Goal: Task Accomplishment & Management: Use online tool/utility

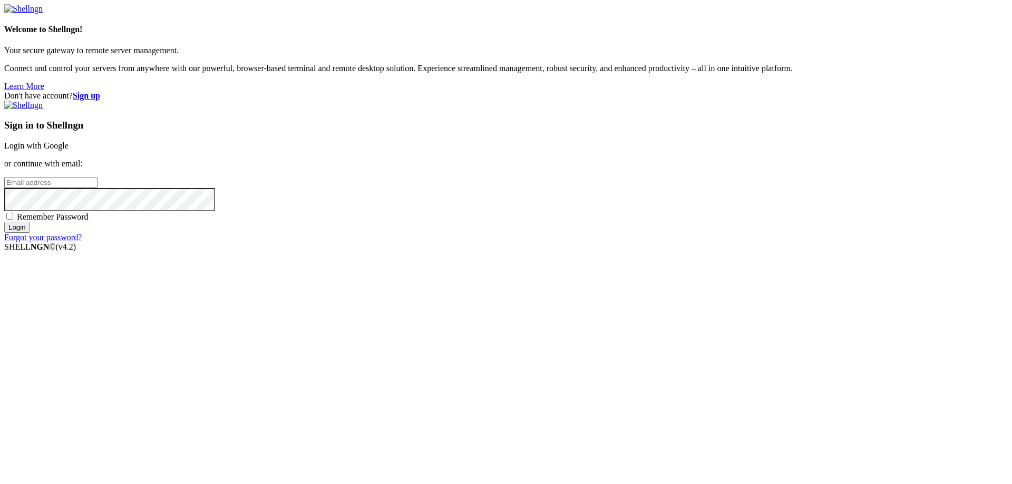
click at [69, 150] on link "Login with Google" at bounding box center [36, 145] width 64 height 9
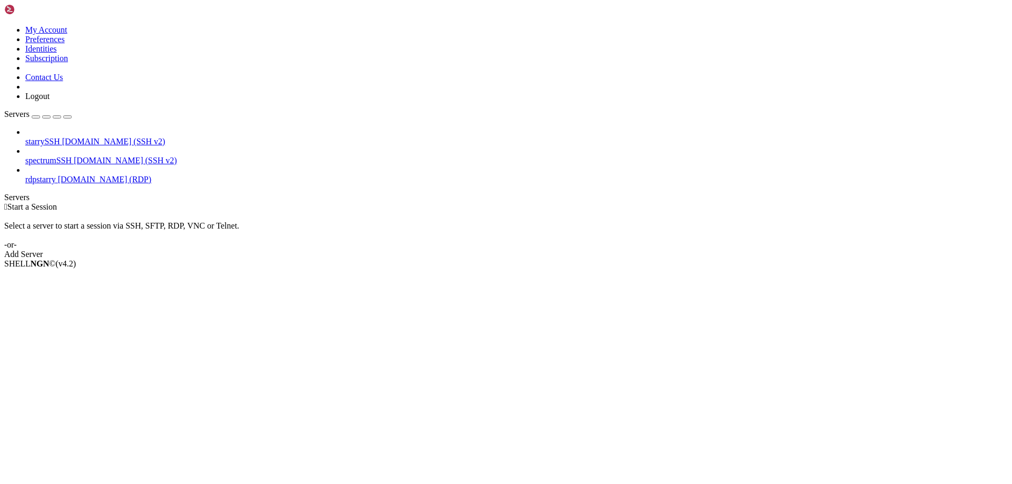
click at [36, 175] on link "rdpstarry [DOMAIN_NAME] (RDP)" at bounding box center [516, 179] width 983 height 9
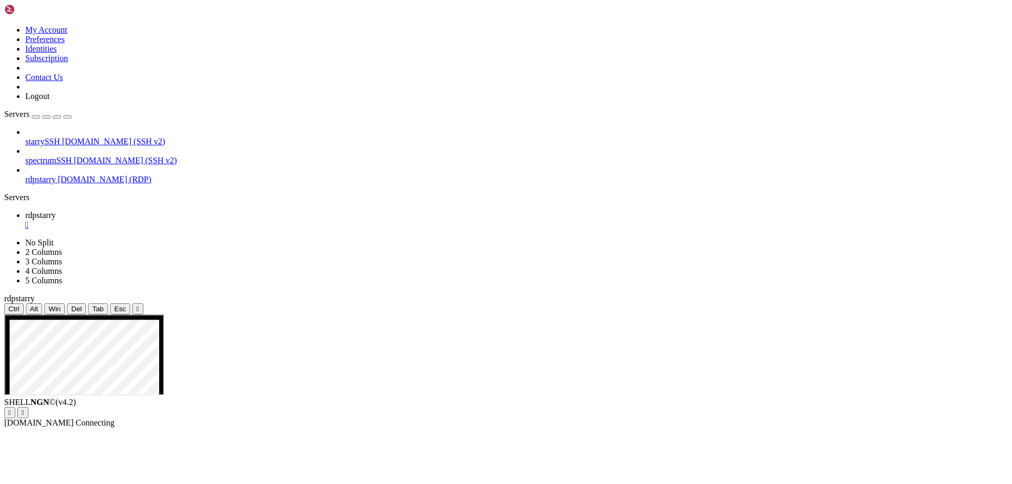
drag, startPoint x: 241, startPoint y: 31, endPoint x: 241, endPoint y: 70, distance: 39.0
click at [139, 305] on div "" at bounding box center [138, 309] width 3 height 8
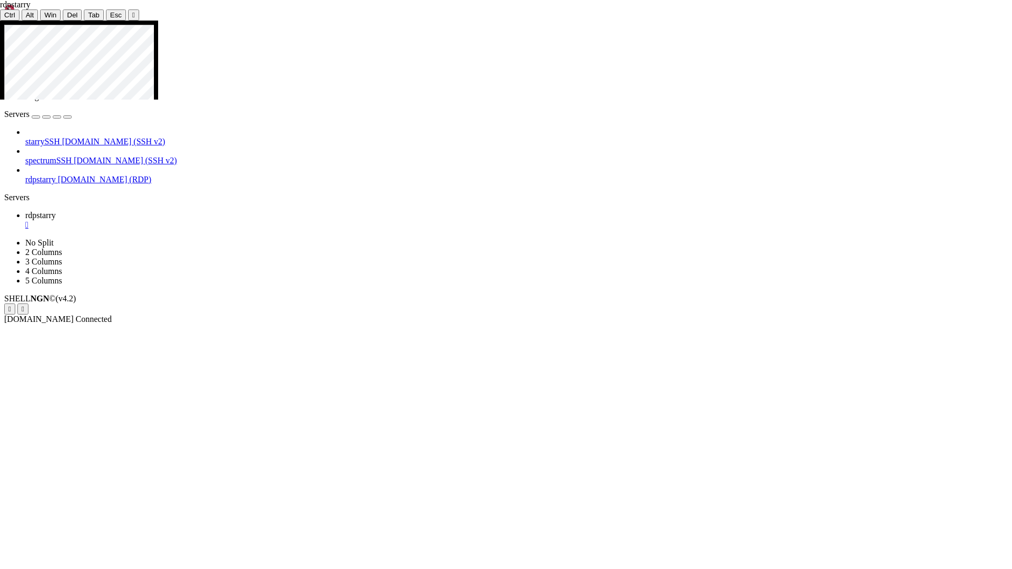
drag, startPoint x: 368, startPoint y: 442, endPoint x: 402, endPoint y: 306, distance: 140.2
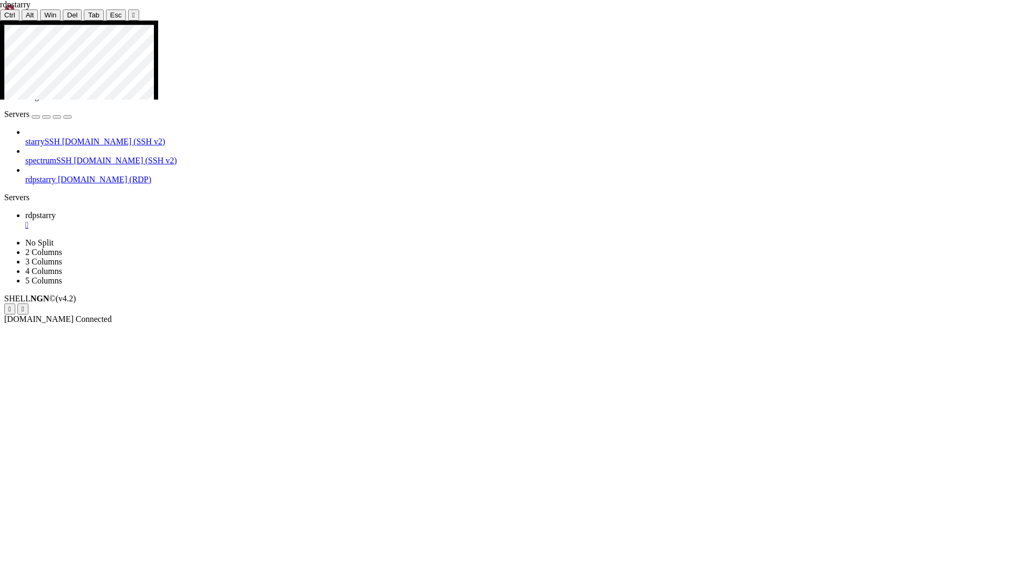
drag, startPoint x: 828, startPoint y: 72, endPoint x: 842, endPoint y: 84, distance: 19.4
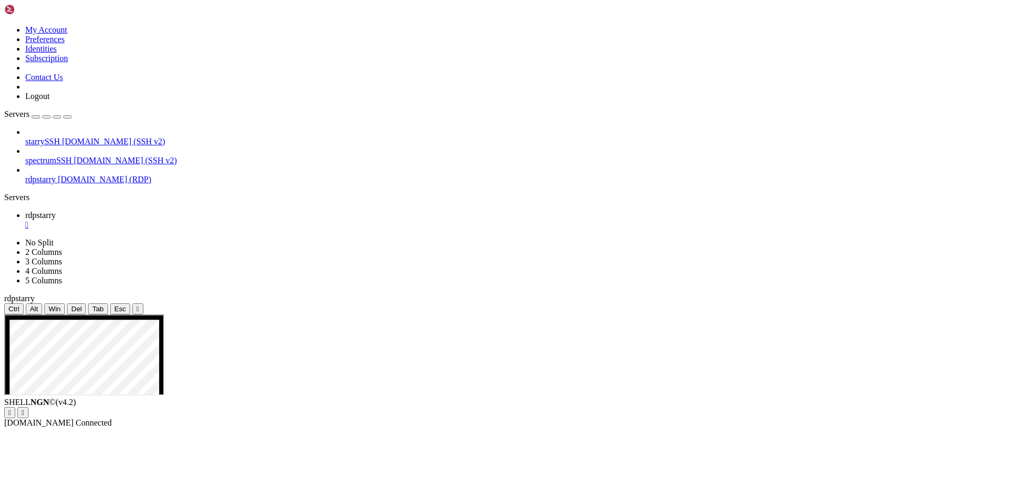
drag, startPoint x: 237, startPoint y: 31, endPoint x: 104, endPoint y: 46, distance: 133.2
click at [139, 305] on div "" at bounding box center [138, 309] width 3 height 8
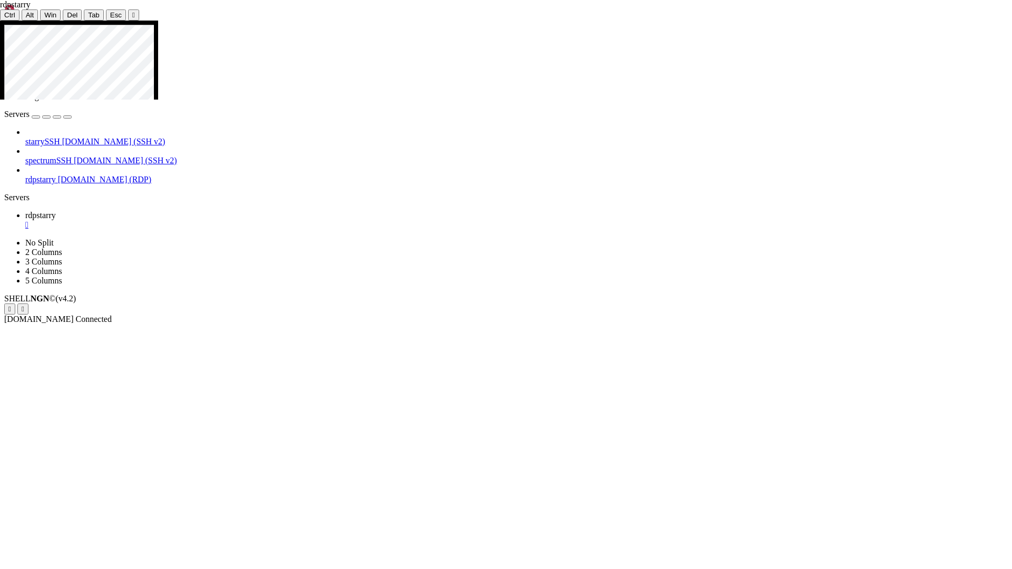
drag, startPoint x: 284, startPoint y: 138, endPoint x: 589, endPoint y: 295, distance: 343.0
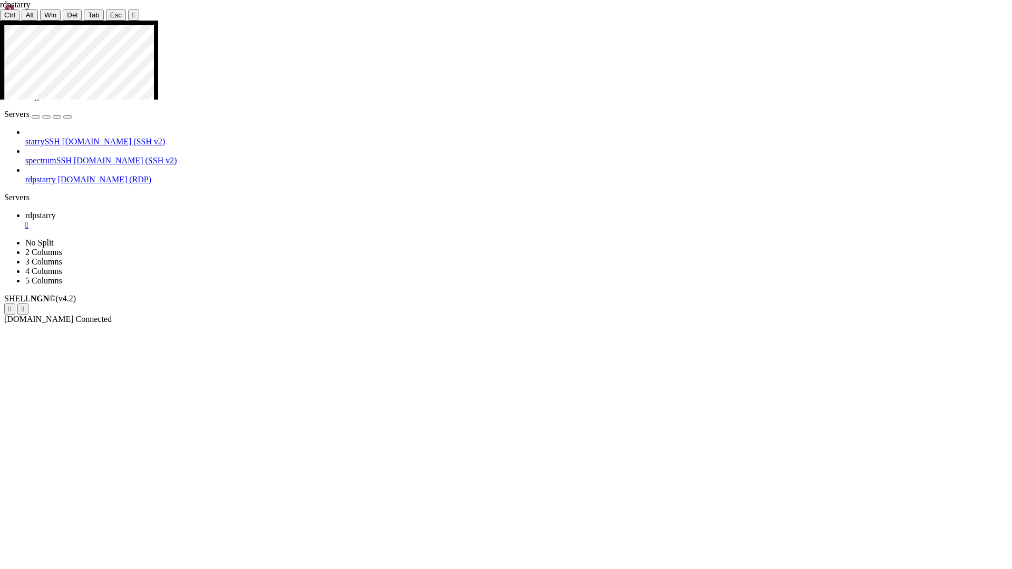
drag, startPoint x: 498, startPoint y: 572, endPoint x: 503, endPoint y: 569, distance: 5.9
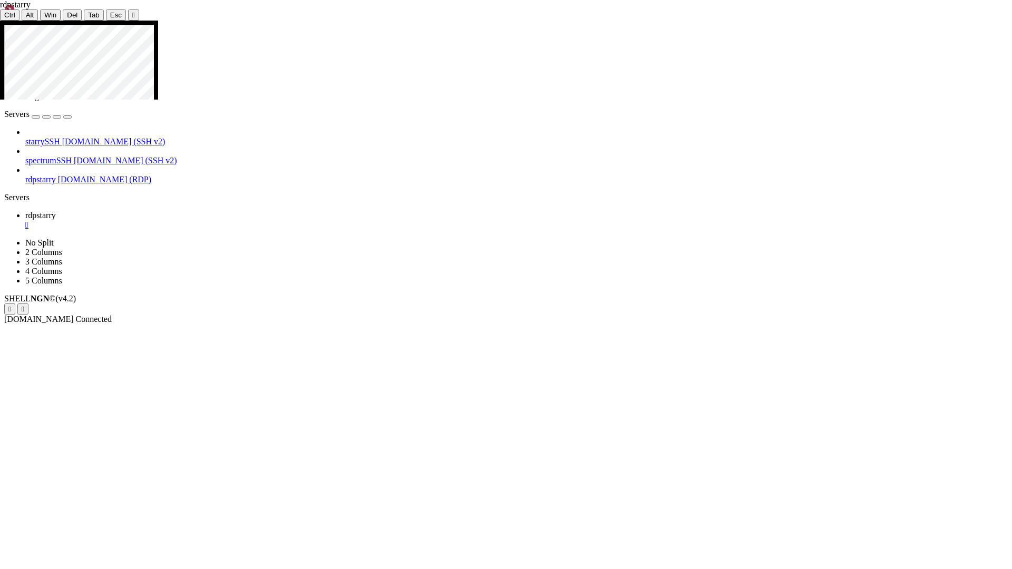
drag, startPoint x: 473, startPoint y: 274, endPoint x: 374, endPoint y: 268, distance: 99.8
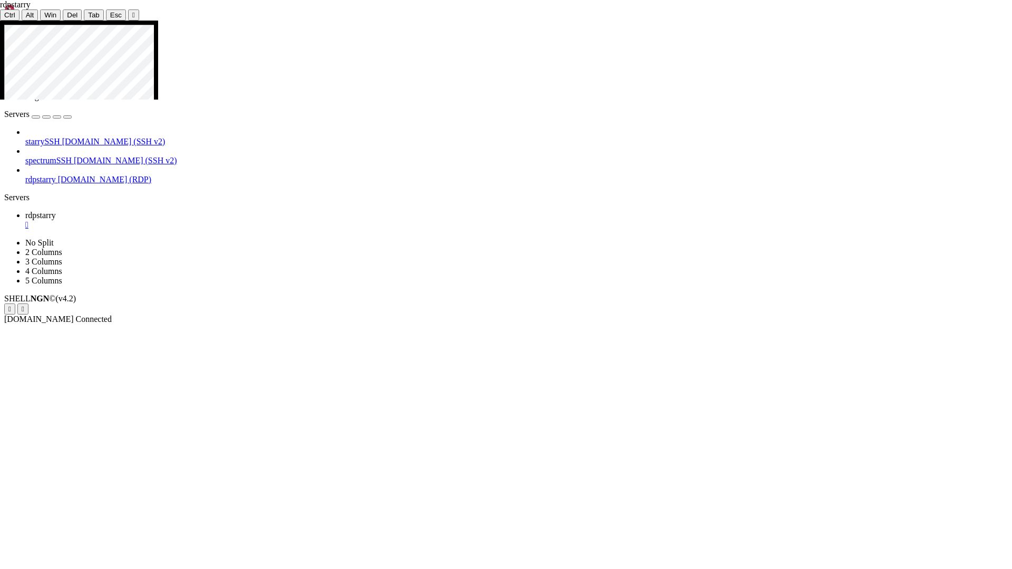
drag, startPoint x: 64, startPoint y: 363, endPoint x: 563, endPoint y: 132, distance: 549.5
drag, startPoint x: 423, startPoint y: 215, endPoint x: 581, endPoint y: 145, distance: 172.8
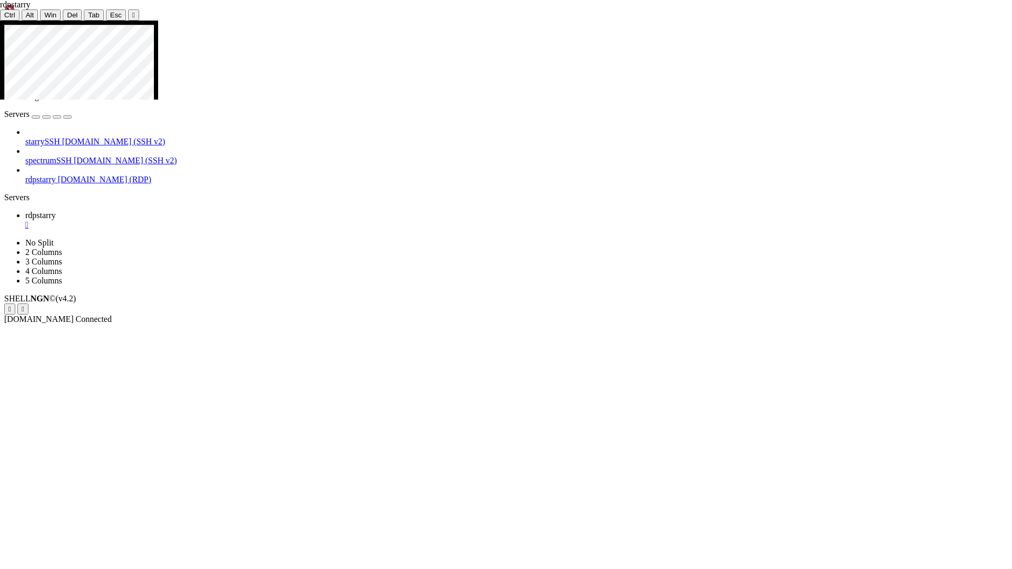
drag, startPoint x: 546, startPoint y: 118, endPoint x: 605, endPoint y: 163, distance: 74.4
drag, startPoint x: 423, startPoint y: 207, endPoint x: 582, endPoint y: 158, distance: 166.2
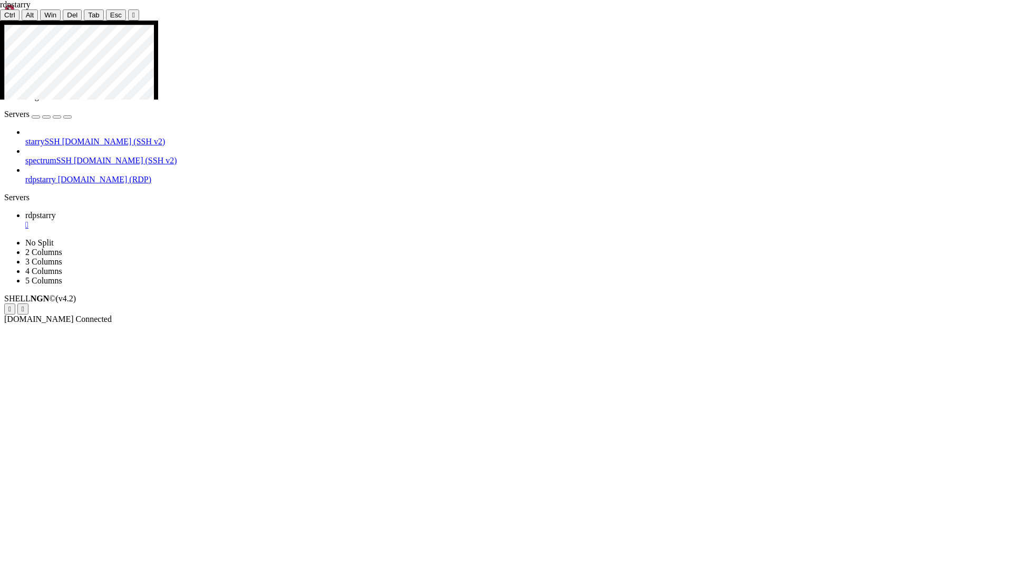
drag, startPoint x: 339, startPoint y: 178, endPoint x: 331, endPoint y: 170, distance: 10.8
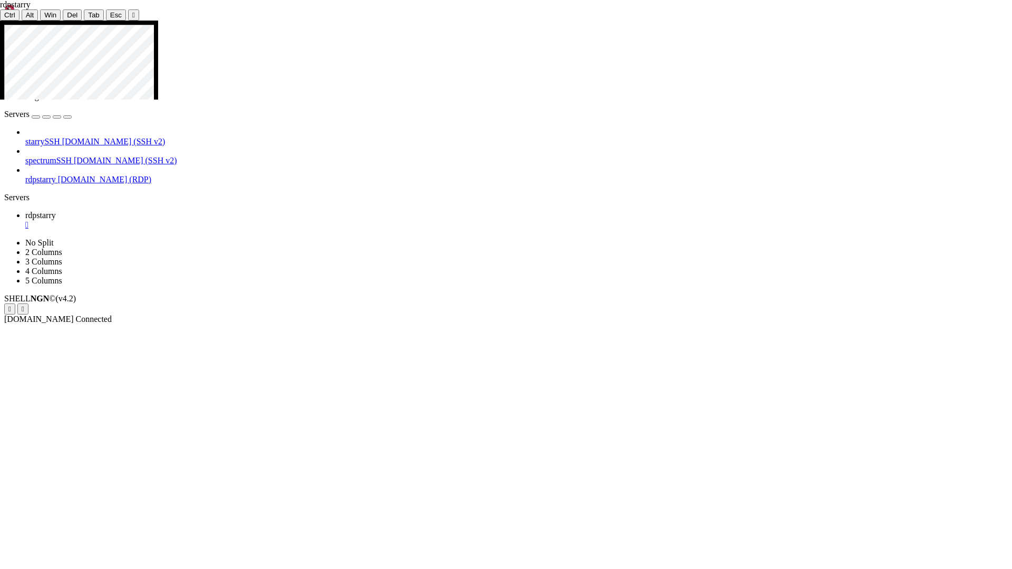
drag, startPoint x: 585, startPoint y: 157, endPoint x: 589, endPoint y: 179, distance: 22.4
drag, startPoint x: 588, startPoint y: 170, endPoint x: 586, endPoint y: 159, distance: 11.4
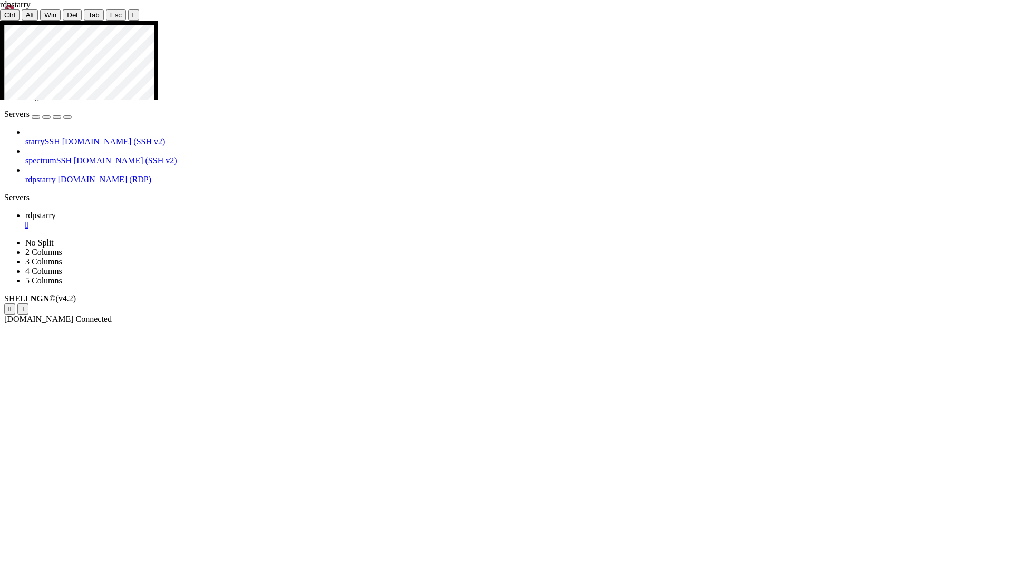
drag, startPoint x: 588, startPoint y: 181, endPoint x: 579, endPoint y: 167, distance: 16.1
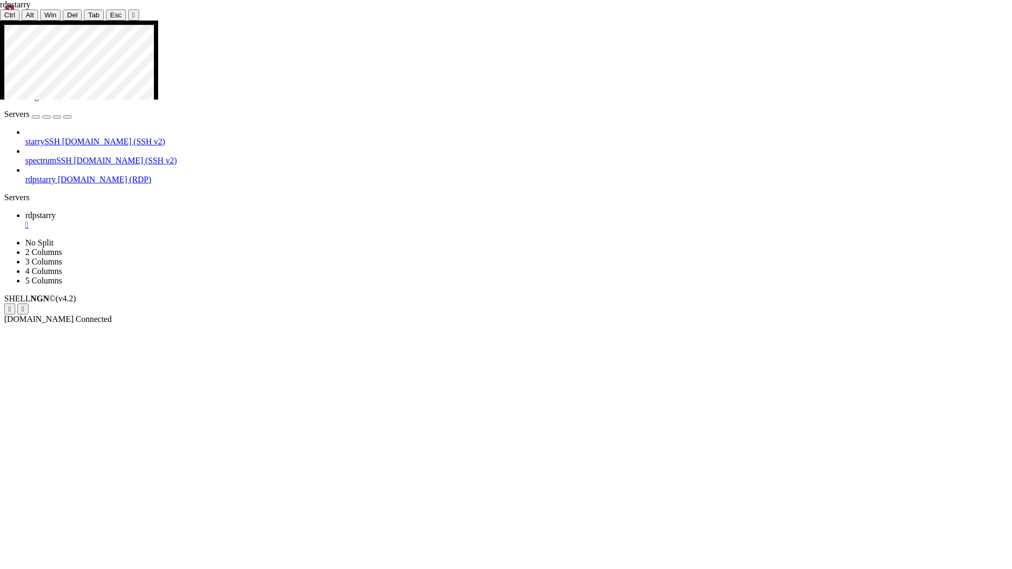
drag, startPoint x: 64, startPoint y: 141, endPoint x: 510, endPoint y: 279, distance: 467.5
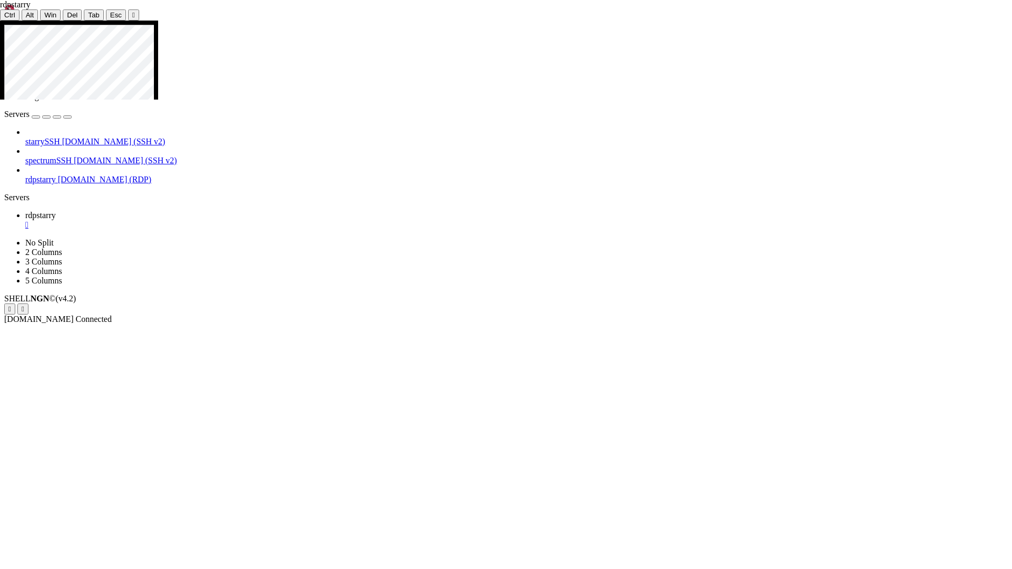
drag, startPoint x: 522, startPoint y: 282, endPoint x: 358, endPoint y: 230, distance: 172.0
drag, startPoint x: 584, startPoint y: 294, endPoint x: 463, endPoint y: 232, distance: 135.8
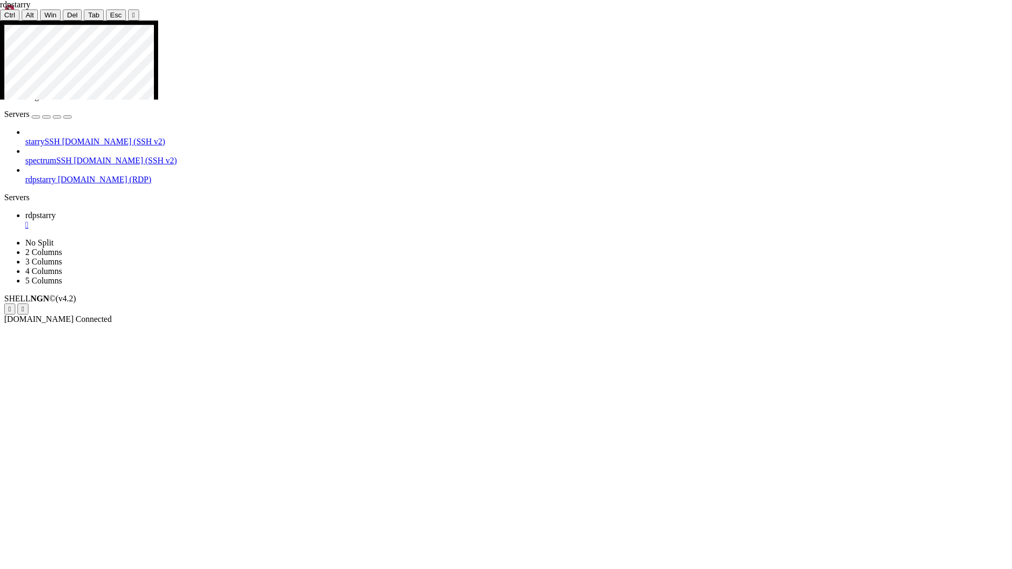
drag, startPoint x: 52, startPoint y: 184, endPoint x: 230, endPoint y: 113, distance: 191.8
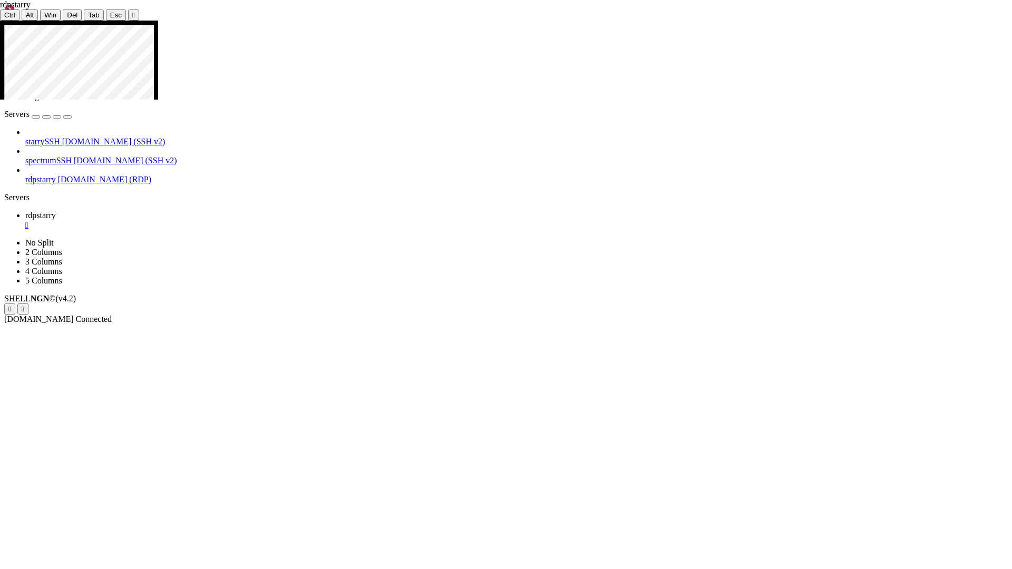
drag, startPoint x: 327, startPoint y: 352, endPoint x: 279, endPoint y: 225, distance: 135.6
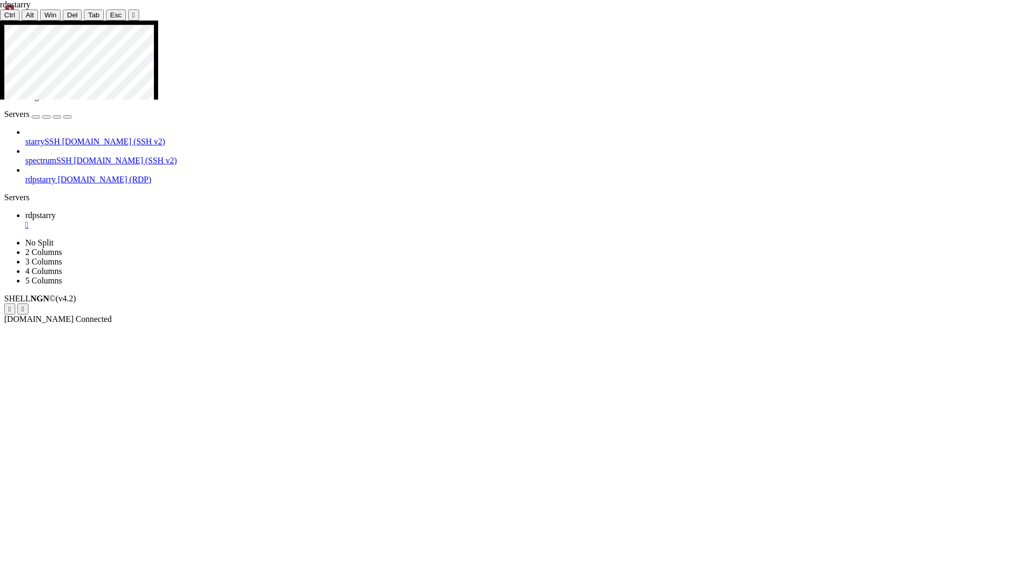
drag, startPoint x: 74, startPoint y: 286, endPoint x: 397, endPoint y: 192, distance: 336.5
drag, startPoint x: 62, startPoint y: 110, endPoint x: 372, endPoint y: 215, distance: 326.5
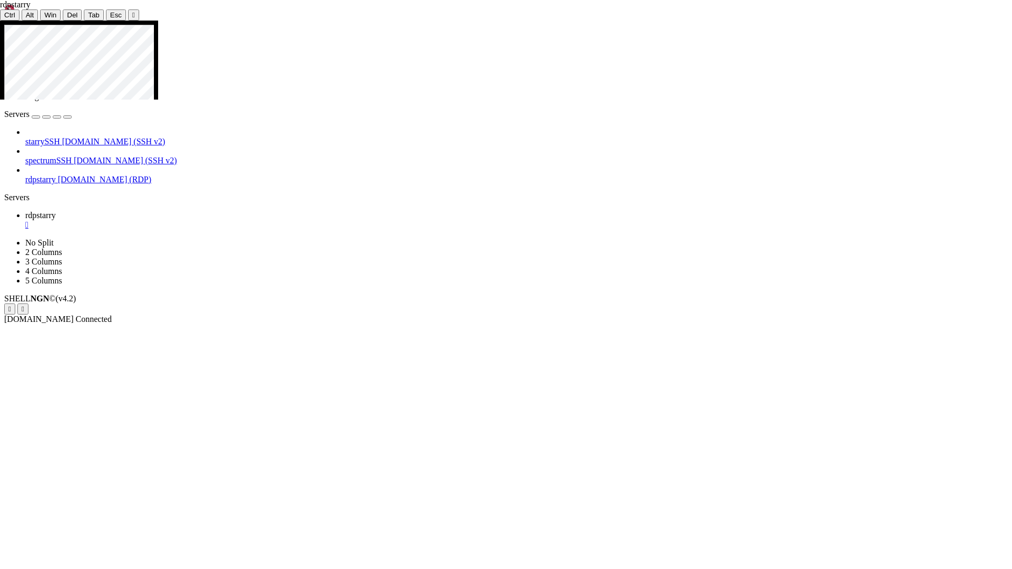
drag, startPoint x: 425, startPoint y: 213, endPoint x: 447, endPoint y: 219, distance: 22.9
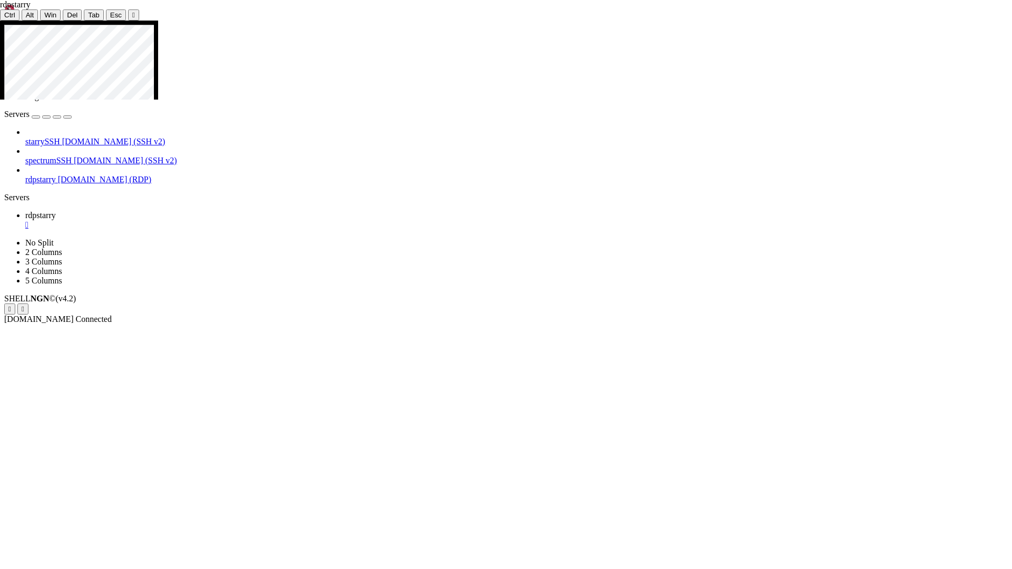
drag, startPoint x: 406, startPoint y: 209, endPoint x: 416, endPoint y: 201, distance: 12.4
drag, startPoint x: 390, startPoint y: 212, endPoint x: 369, endPoint y: 216, distance: 21.4
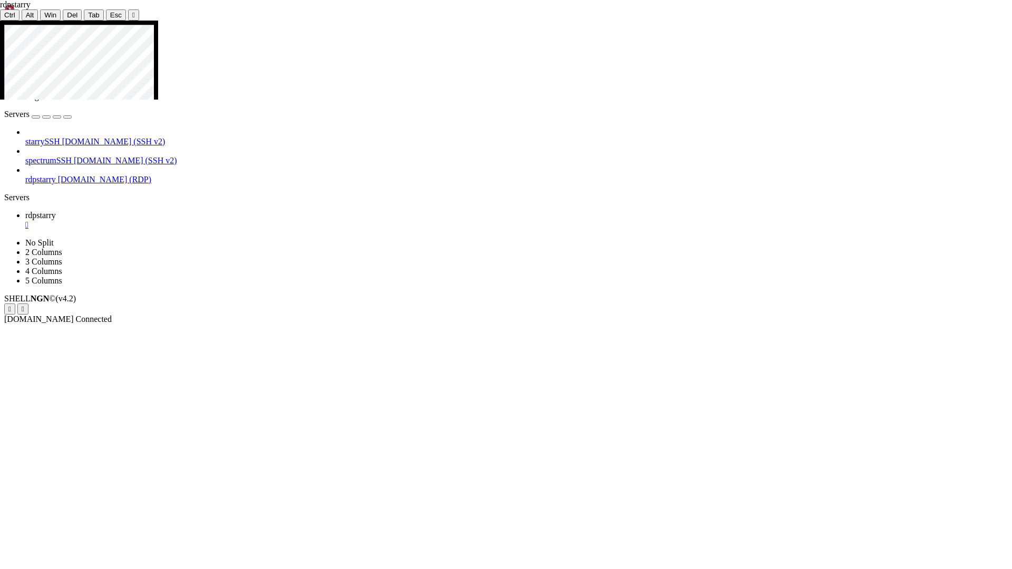
drag, startPoint x: 466, startPoint y: 209, endPoint x: 473, endPoint y: 204, distance: 8.3
drag, startPoint x: 451, startPoint y: 215, endPoint x: 445, endPoint y: 219, distance: 7.3
drag, startPoint x: 463, startPoint y: 218, endPoint x: 454, endPoint y: 221, distance: 9.3
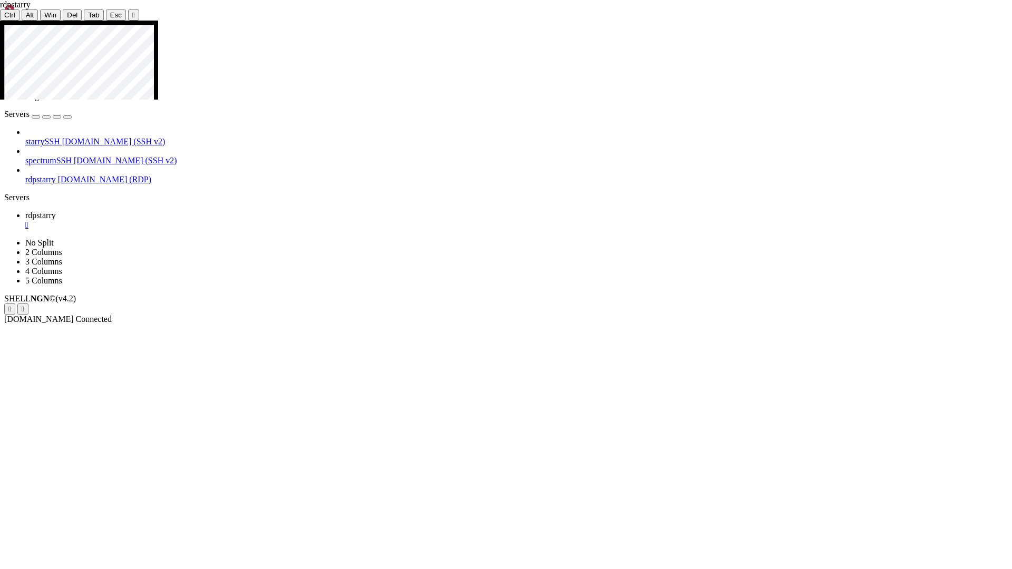
drag, startPoint x: 430, startPoint y: 216, endPoint x: 445, endPoint y: 220, distance: 15.3
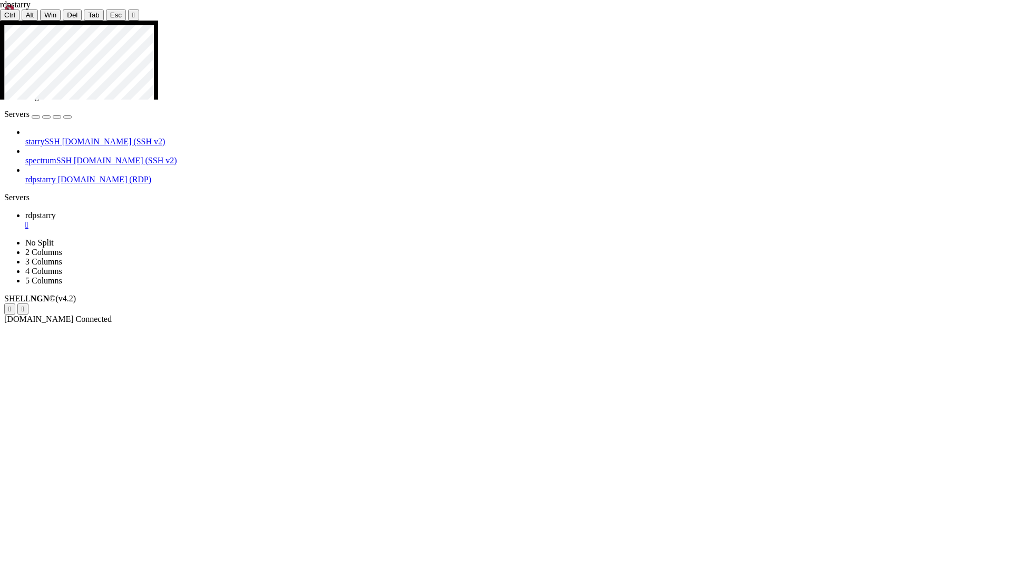
drag, startPoint x: 402, startPoint y: 192, endPoint x: 403, endPoint y: 182, distance: 10.6
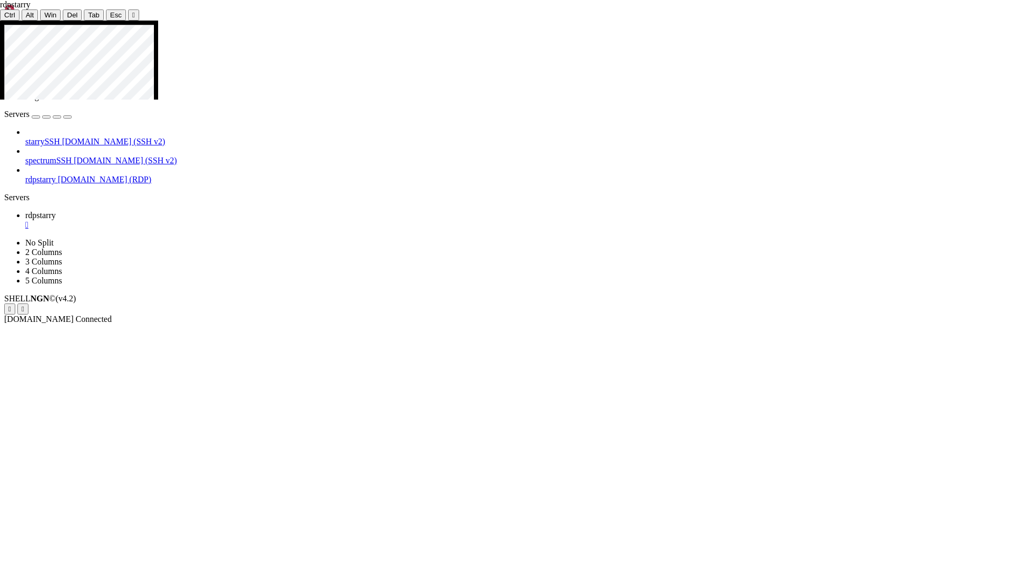
drag, startPoint x: 325, startPoint y: 285, endPoint x: 294, endPoint y: 258, distance: 41.9
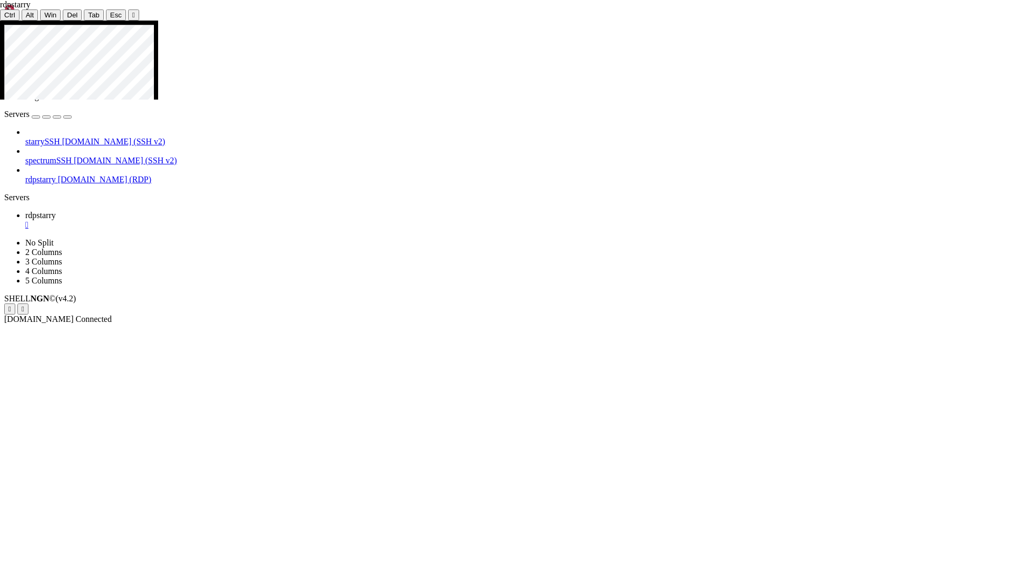
drag, startPoint x: 413, startPoint y: 181, endPoint x: 406, endPoint y: 201, distance: 21.2
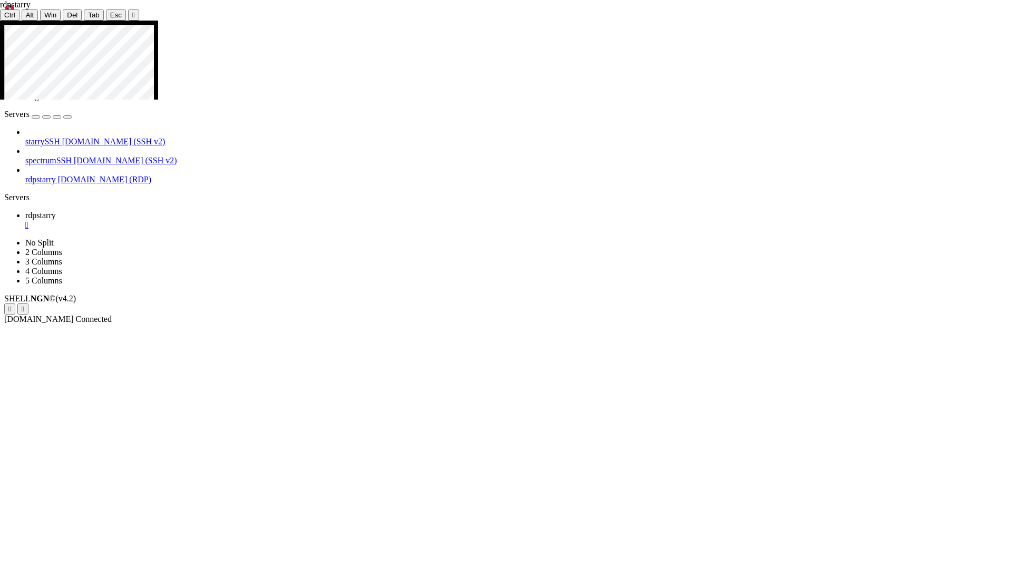
drag, startPoint x: 65, startPoint y: 463, endPoint x: 562, endPoint y: 130, distance: 598.4
drag, startPoint x: 406, startPoint y: 214, endPoint x: 562, endPoint y: 144, distance: 170.8
drag, startPoint x: 550, startPoint y: 119, endPoint x: 612, endPoint y: 154, distance: 72.2
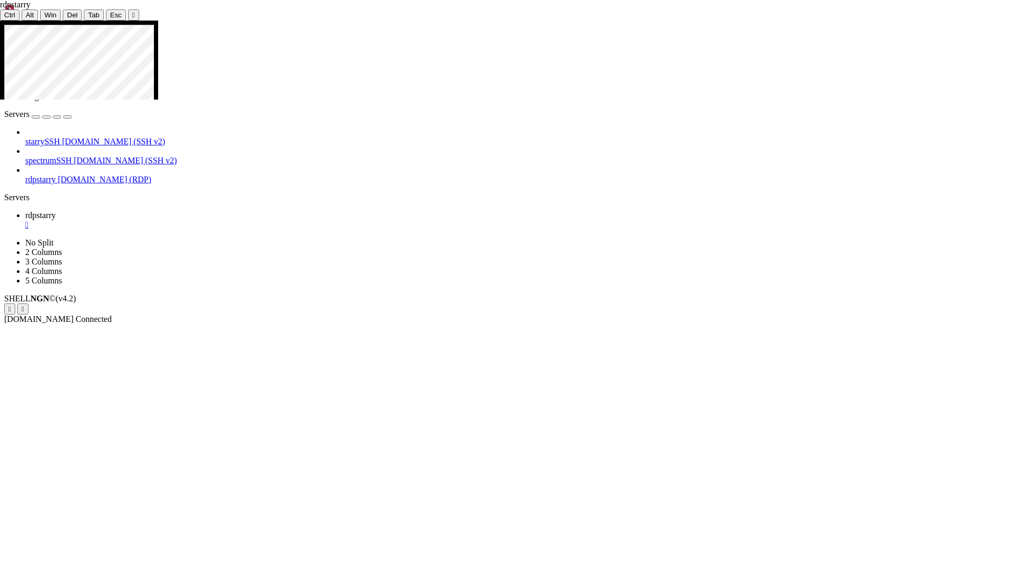
drag, startPoint x: 426, startPoint y: 207, endPoint x: 582, endPoint y: 157, distance: 164.5
drag, startPoint x: 581, startPoint y: 153, endPoint x: 585, endPoint y: 178, distance: 24.5
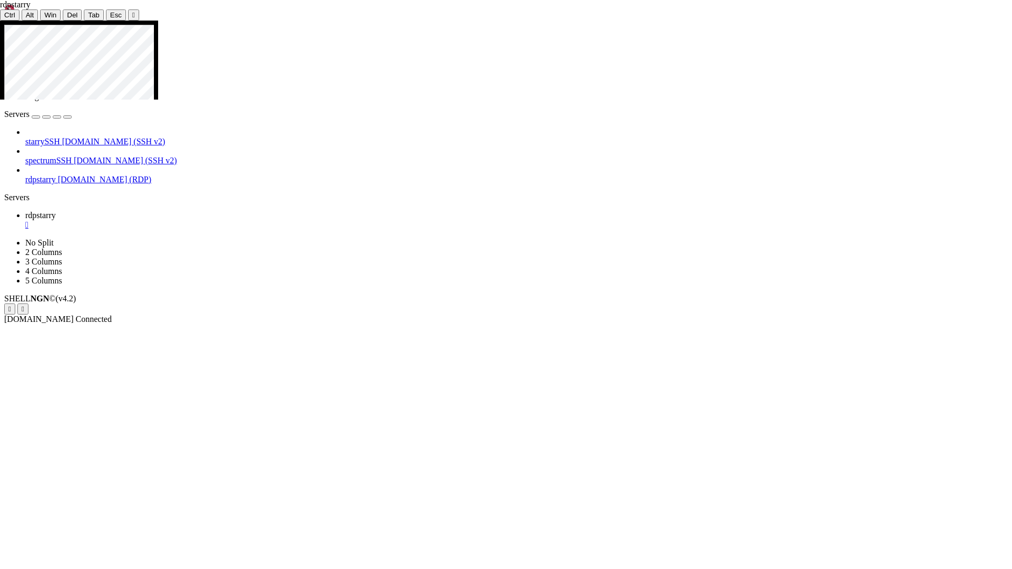
drag, startPoint x: 585, startPoint y: 166, endPoint x: 585, endPoint y: 154, distance: 11.6
drag, startPoint x: 584, startPoint y: 177, endPoint x: 584, endPoint y: 166, distance: 11.6
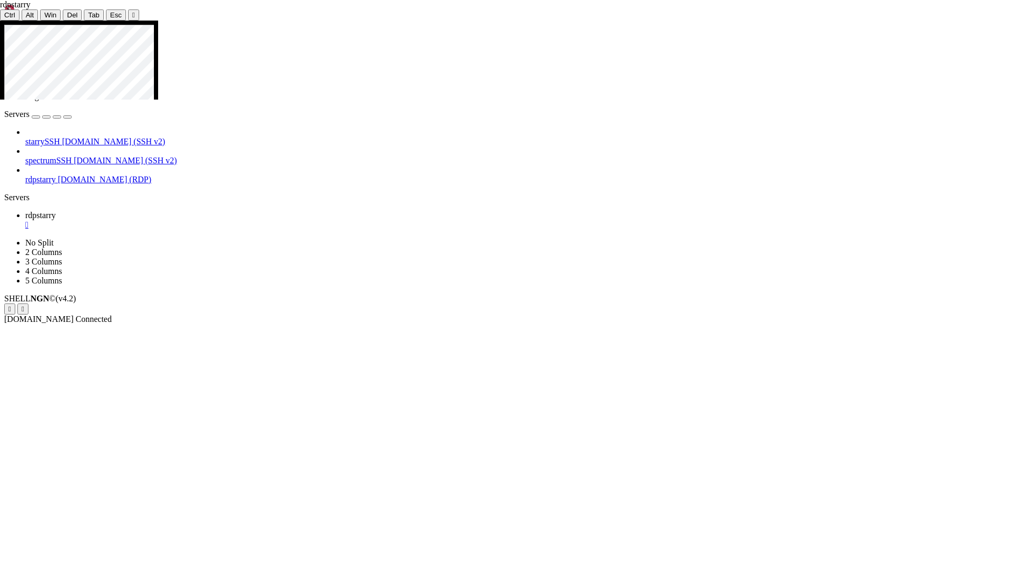
drag, startPoint x: 537, startPoint y: 114, endPoint x: 598, endPoint y: 189, distance: 96.7
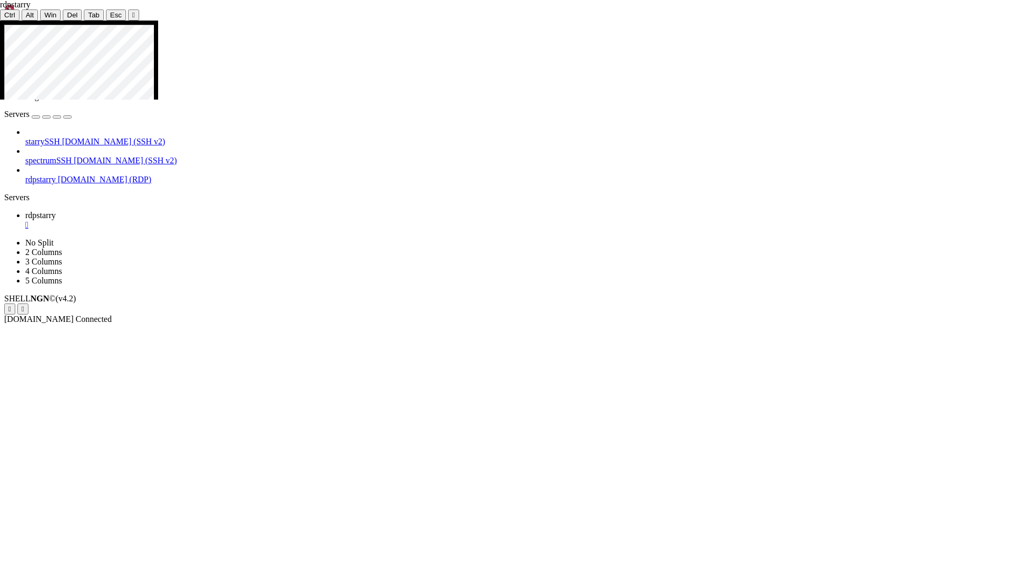
drag, startPoint x: 578, startPoint y: 166, endPoint x: 611, endPoint y: 147, distance: 38.5
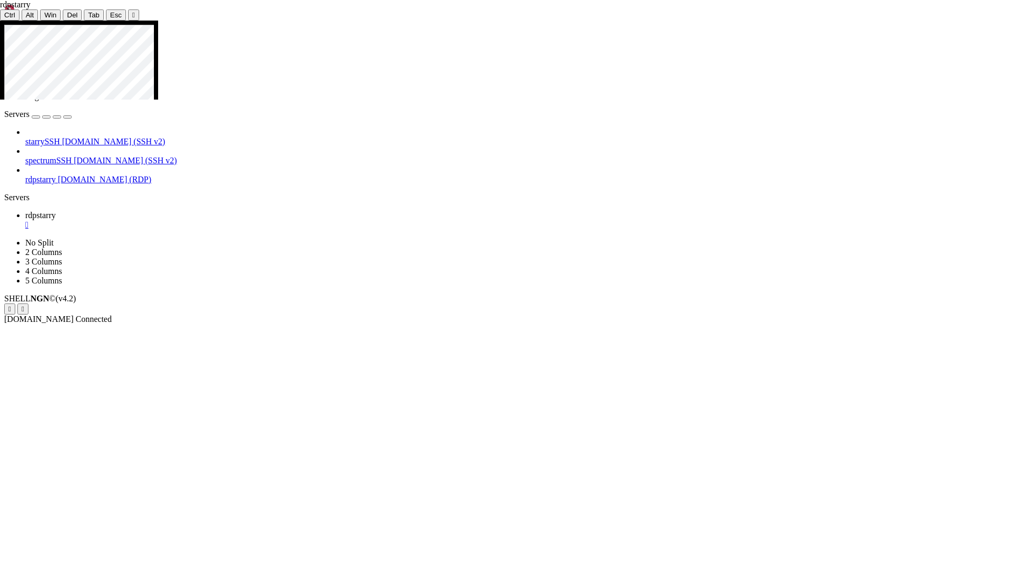
drag, startPoint x: 70, startPoint y: 153, endPoint x: 229, endPoint y: 114, distance: 163.4
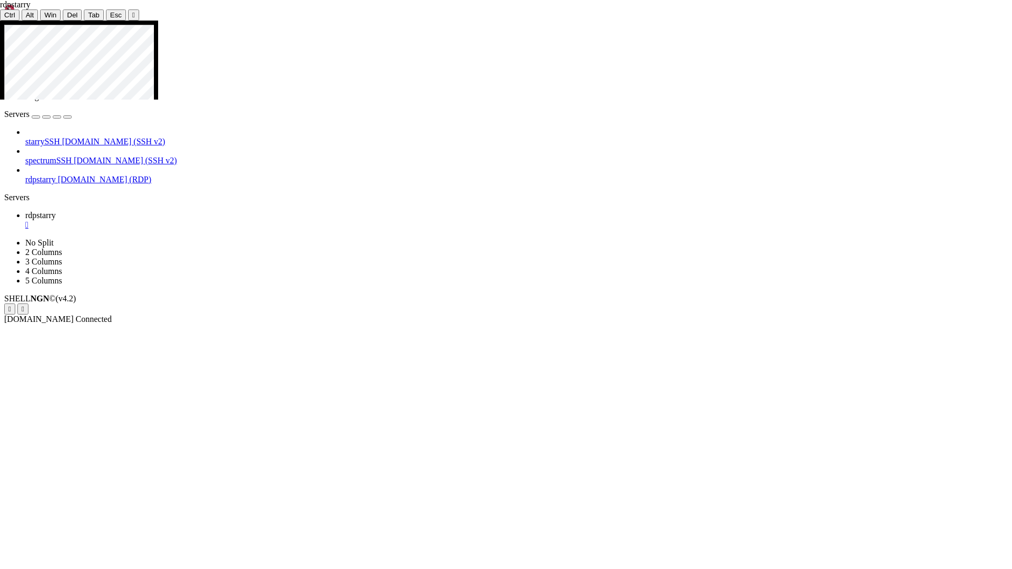
drag, startPoint x: 56, startPoint y: 257, endPoint x: 230, endPoint y: 101, distance: 233.7
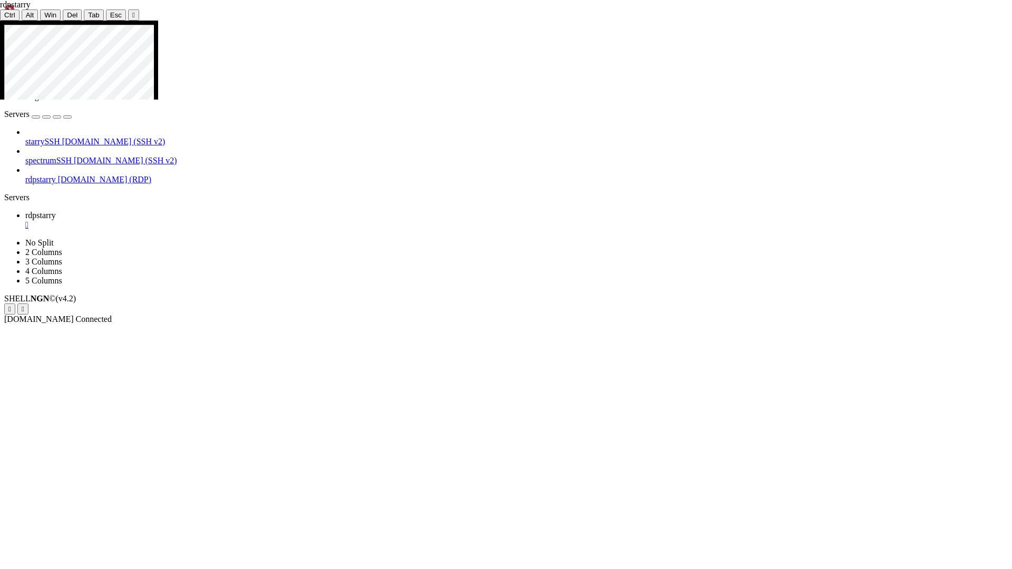
drag, startPoint x: 562, startPoint y: 343, endPoint x: 592, endPoint y: 385, distance: 51.7
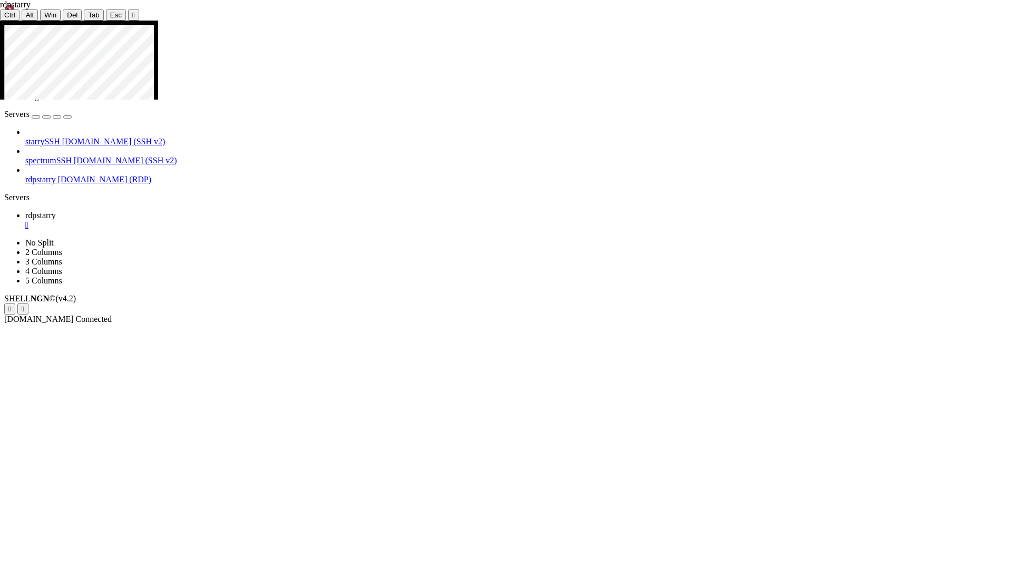
drag, startPoint x: 53, startPoint y: 252, endPoint x: 405, endPoint y: 184, distance: 358.6
drag, startPoint x: 398, startPoint y: 179, endPoint x: 390, endPoint y: 177, distance: 8.6
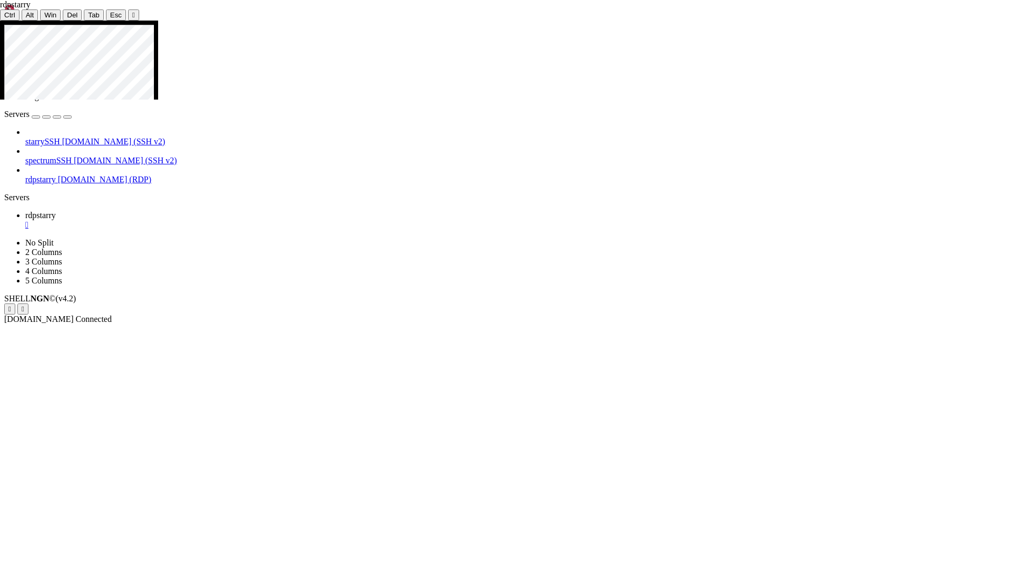
drag, startPoint x: 61, startPoint y: 439, endPoint x: 397, endPoint y: 176, distance: 426.9
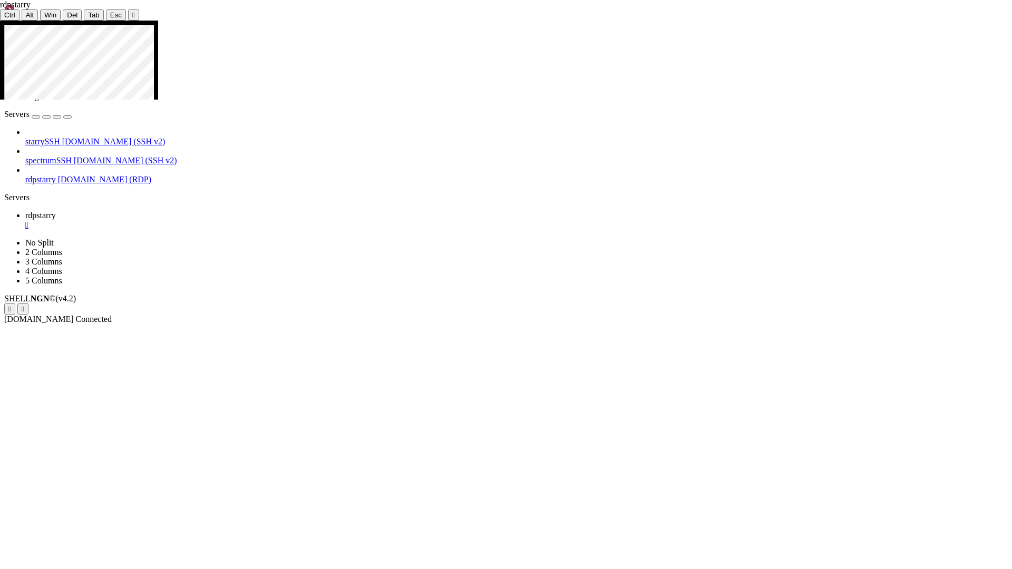
drag, startPoint x: 423, startPoint y: 177, endPoint x: 417, endPoint y: 176, distance: 6.5
drag, startPoint x: 54, startPoint y: 257, endPoint x: 394, endPoint y: 170, distance: 350.8
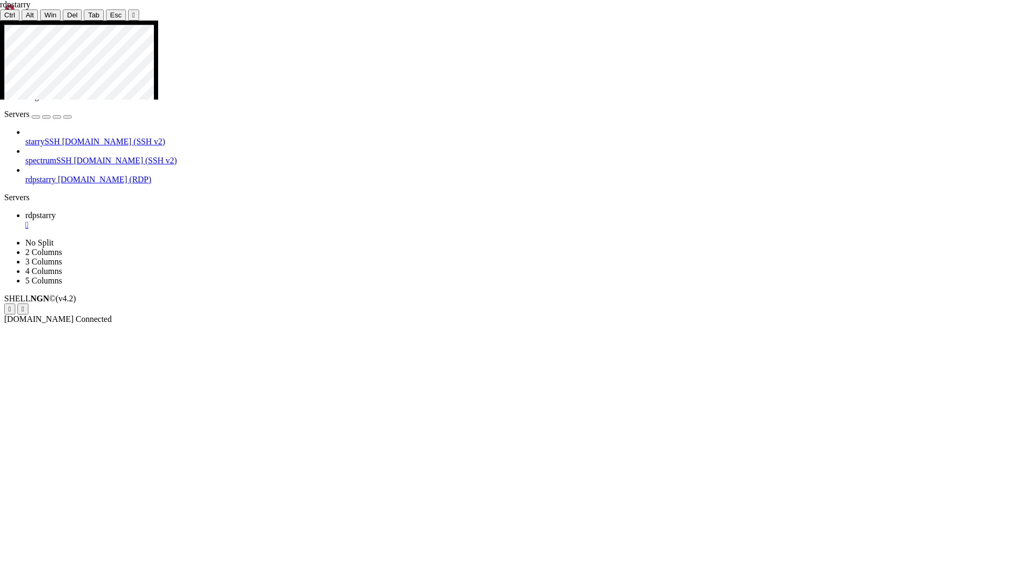
drag, startPoint x: 549, startPoint y: 146, endPoint x: 724, endPoint y: 180, distance: 178.7
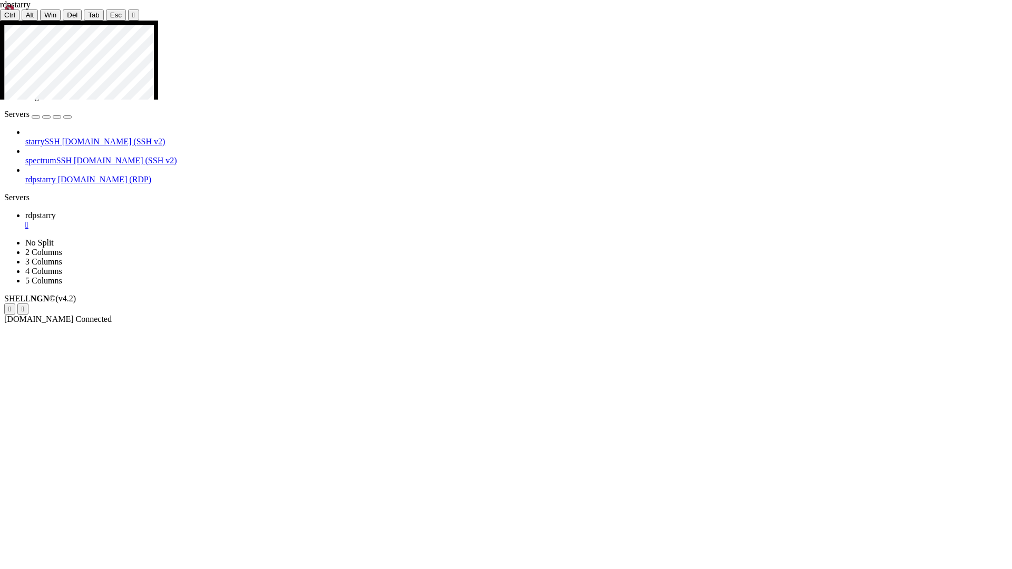
drag, startPoint x: 417, startPoint y: 178, endPoint x: 407, endPoint y: 184, distance: 12.3
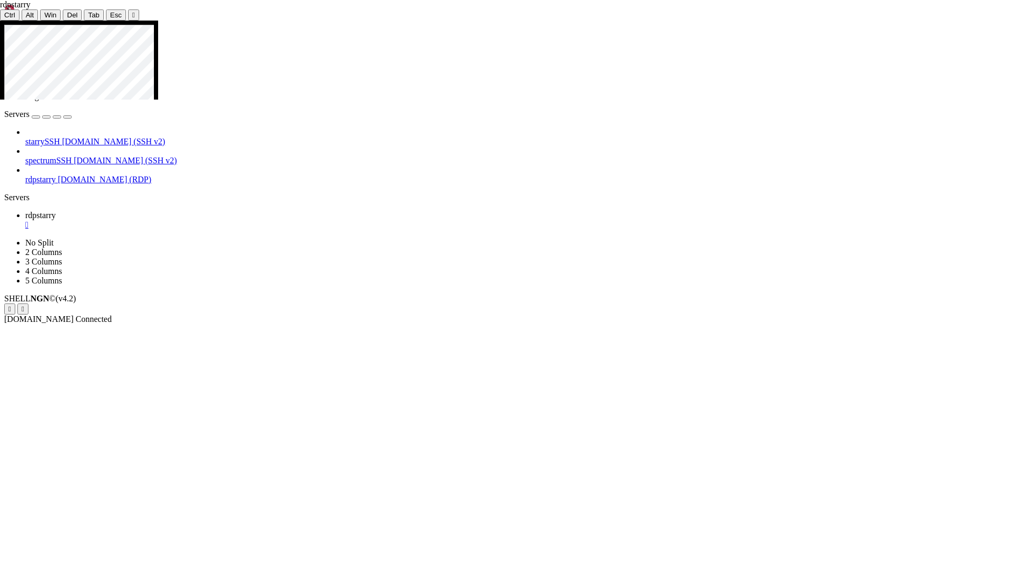
drag, startPoint x: 398, startPoint y: 181, endPoint x: 411, endPoint y: 173, distance: 14.9
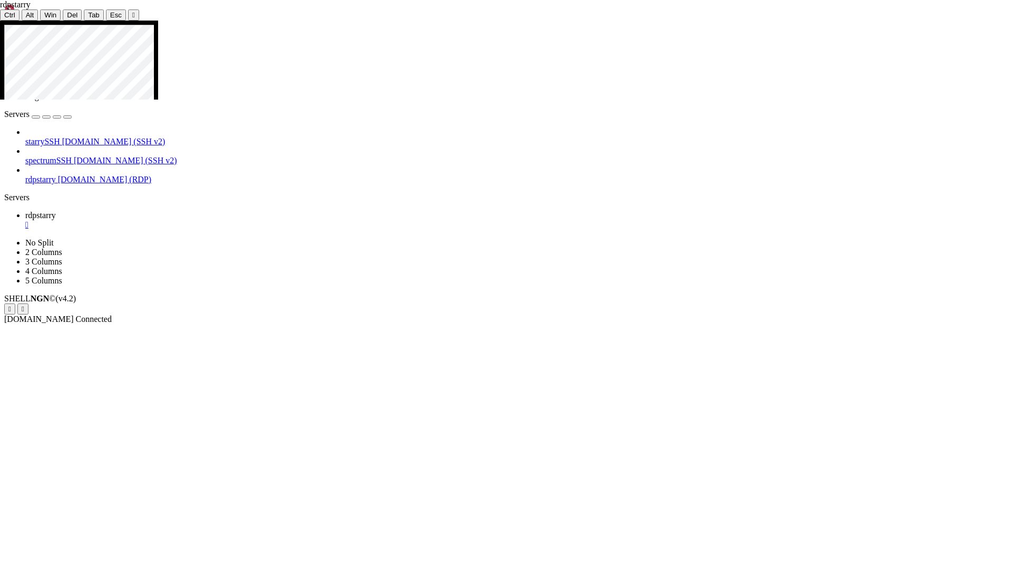
drag, startPoint x: 442, startPoint y: 218, endPoint x: 455, endPoint y: 217, distance: 13.2
drag, startPoint x: 414, startPoint y: 177, endPoint x: 414, endPoint y: 190, distance: 12.7
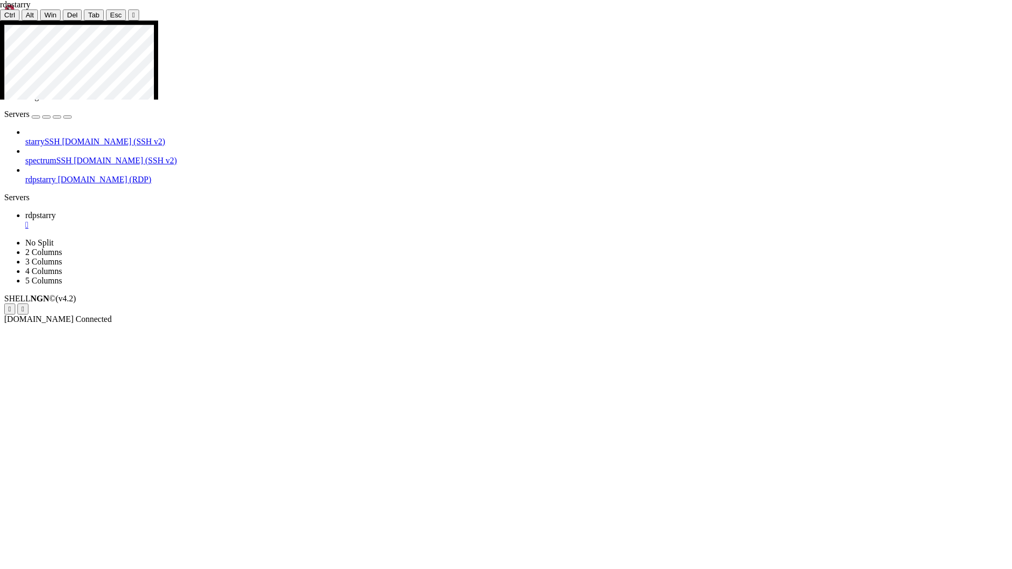
drag, startPoint x: 377, startPoint y: 215, endPoint x: 373, endPoint y: 211, distance: 5.7
drag, startPoint x: 408, startPoint y: 190, endPoint x: 407, endPoint y: 221, distance: 31.6
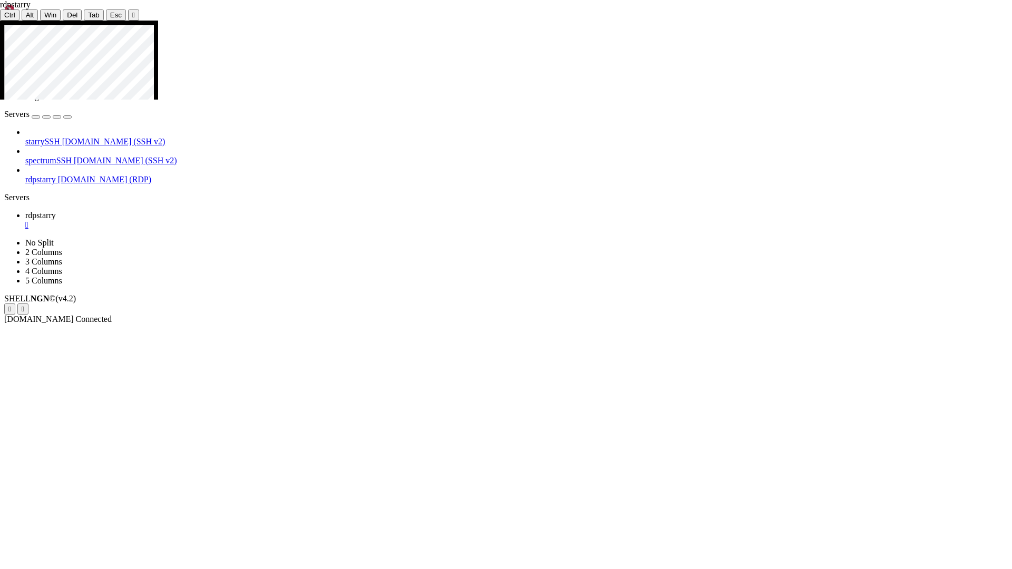
drag, startPoint x: 367, startPoint y: 216, endPoint x: 373, endPoint y: 215, distance: 5.4
drag, startPoint x: 407, startPoint y: 201, endPoint x: 407, endPoint y: 241, distance: 40.1
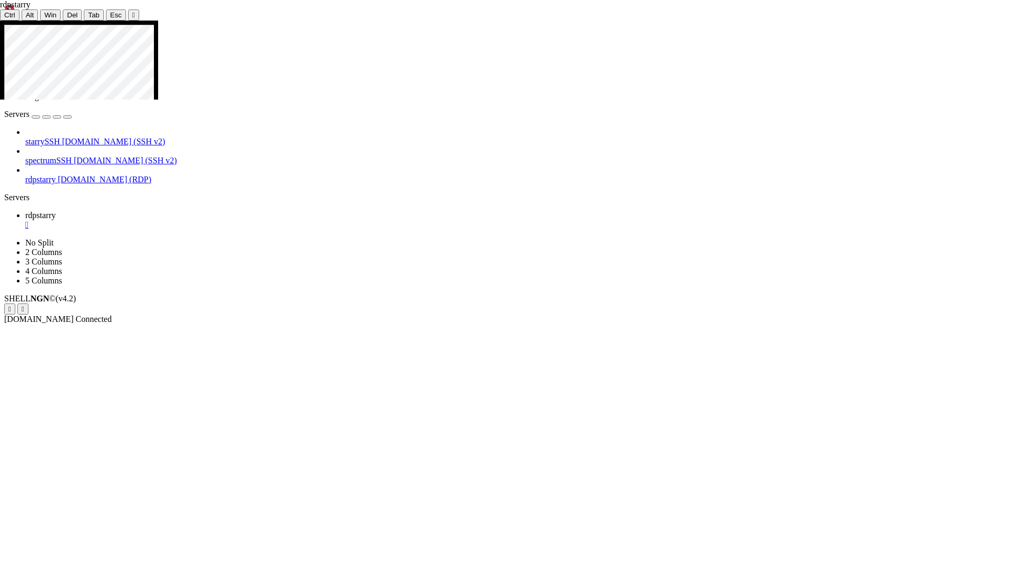
drag, startPoint x: 275, startPoint y: 81, endPoint x: 648, endPoint y: 87, distance: 373.8
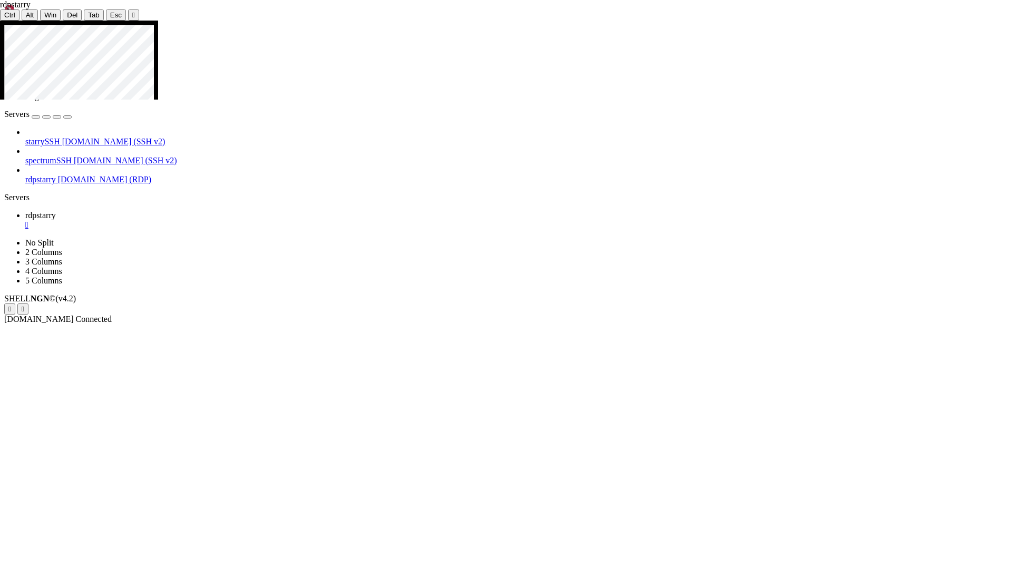
drag, startPoint x: 510, startPoint y: 186, endPoint x: 511, endPoint y: 191, distance: 5.3
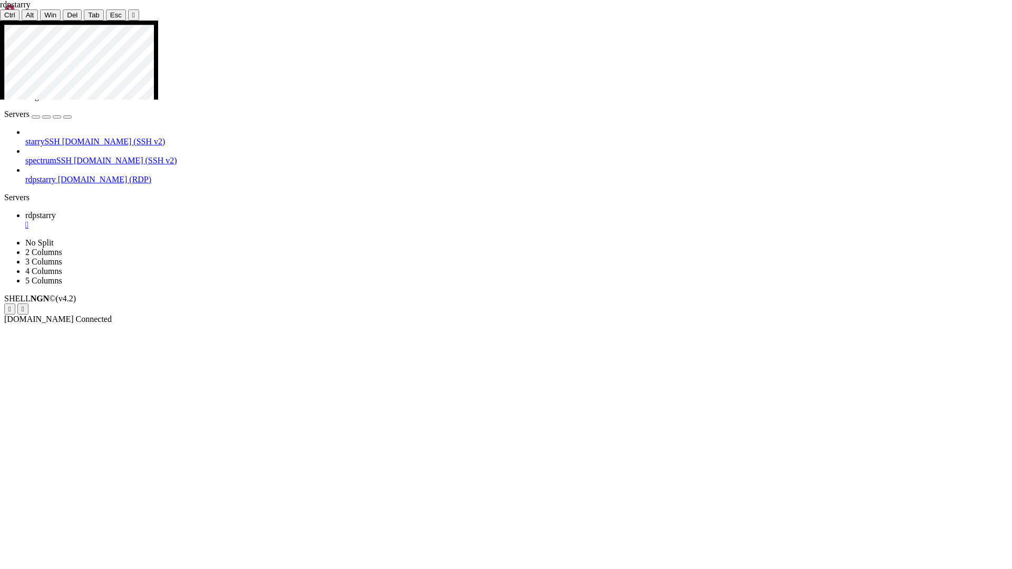
drag, startPoint x: 436, startPoint y: 128, endPoint x: 334, endPoint y: 127, distance: 102.8
drag, startPoint x: 869, startPoint y: 32, endPoint x: 812, endPoint y: 127, distance: 110.9
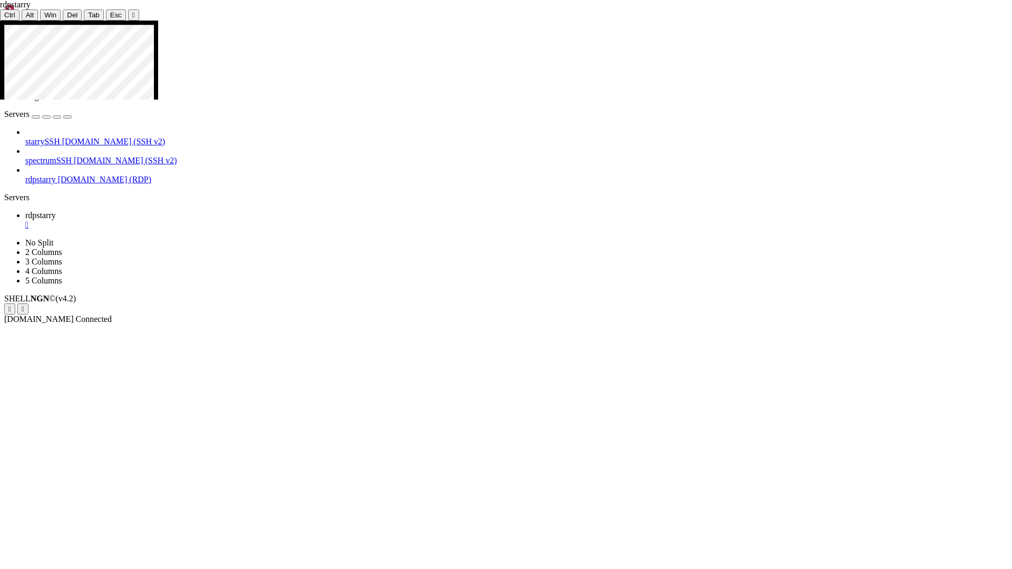
click at [0, 21] on icon at bounding box center [0, 21] width 0 height 0
click at [128, 13] on button "" at bounding box center [133, 14] width 11 height 11
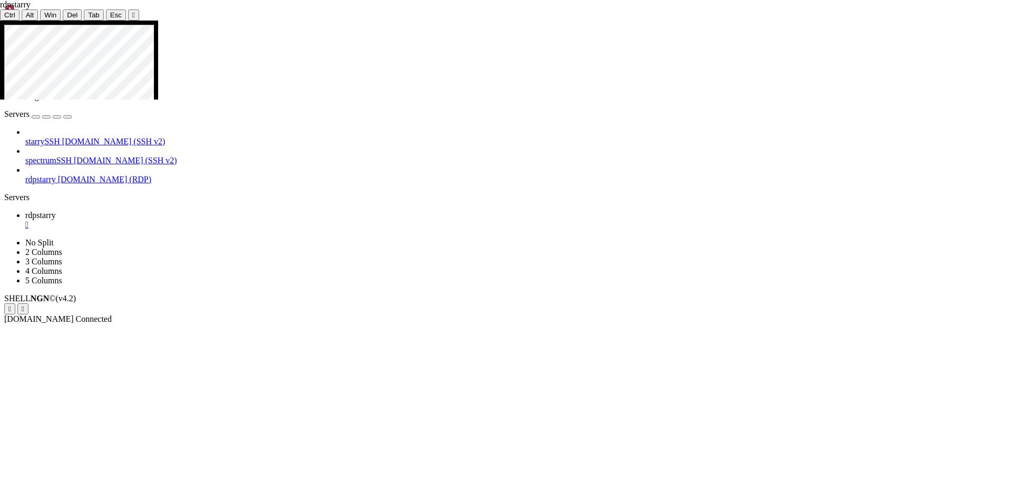
click at [187, 220] on div "" at bounding box center [516, 224] width 983 height 9
